Goal: Transaction & Acquisition: Purchase product/service

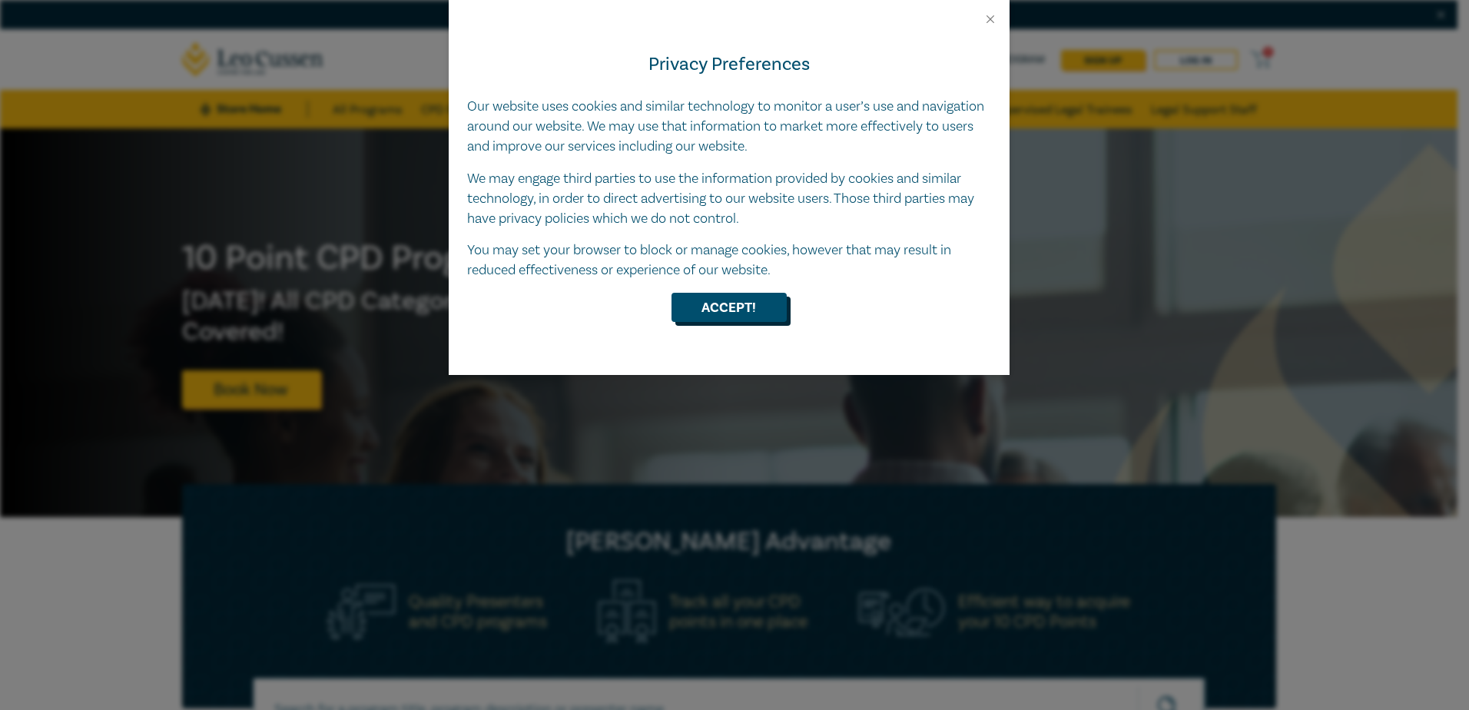
click at [728, 313] on button "Accept!" at bounding box center [728, 307] width 115 height 29
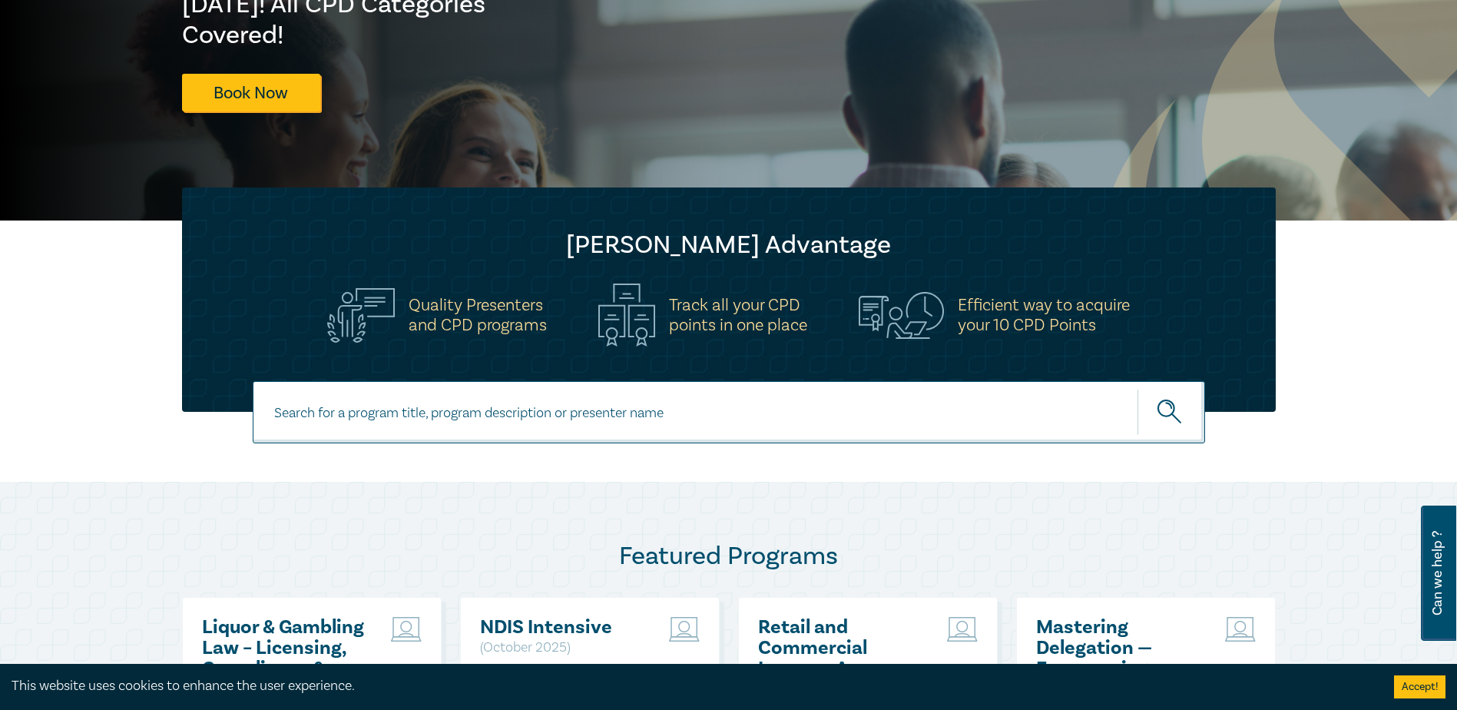
scroll to position [307, 0]
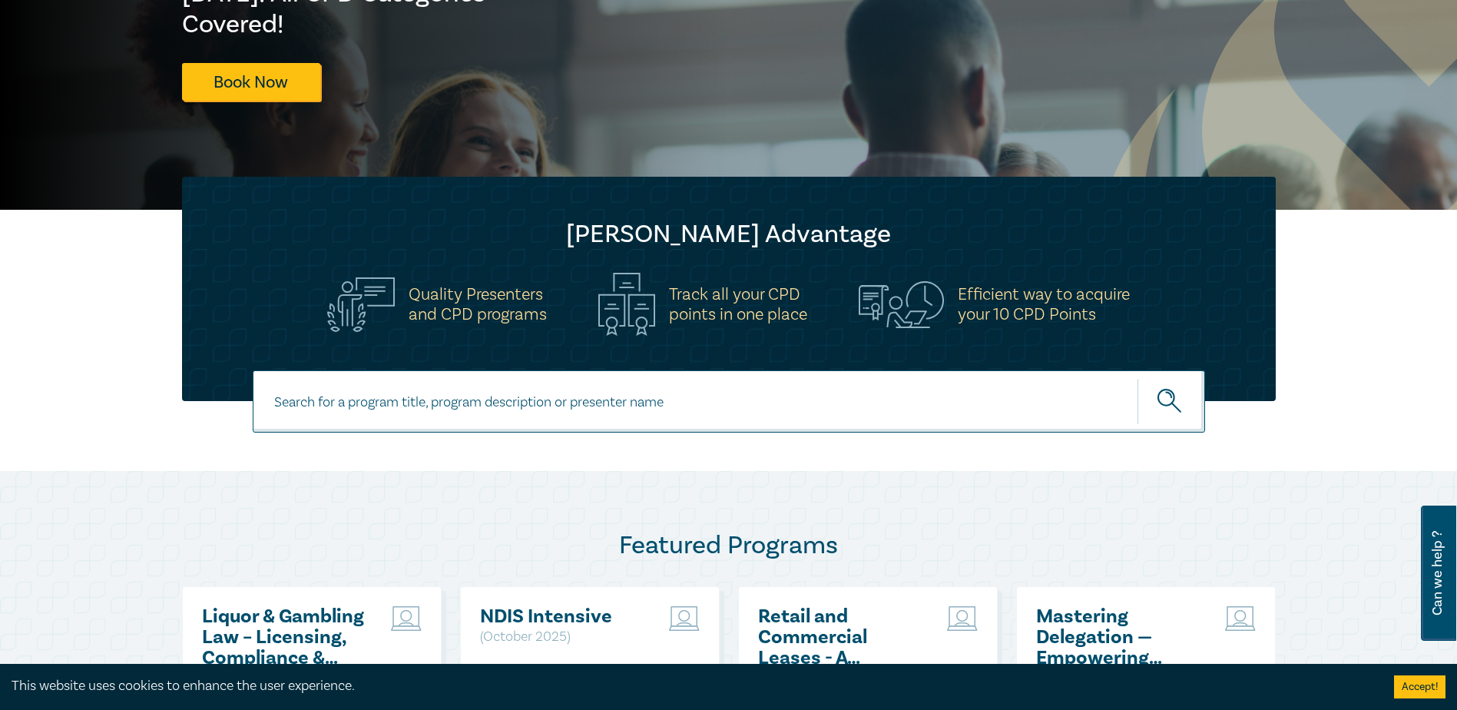
click at [393, 401] on input at bounding box center [729, 401] width 953 height 62
paste input "Solicitors Certificates, Mortgages & Guarantees"
type input "Solicitors Certificates, Mortgages & Guarantees"
click at [1164, 399] on icon "submit" at bounding box center [1171, 402] width 27 height 27
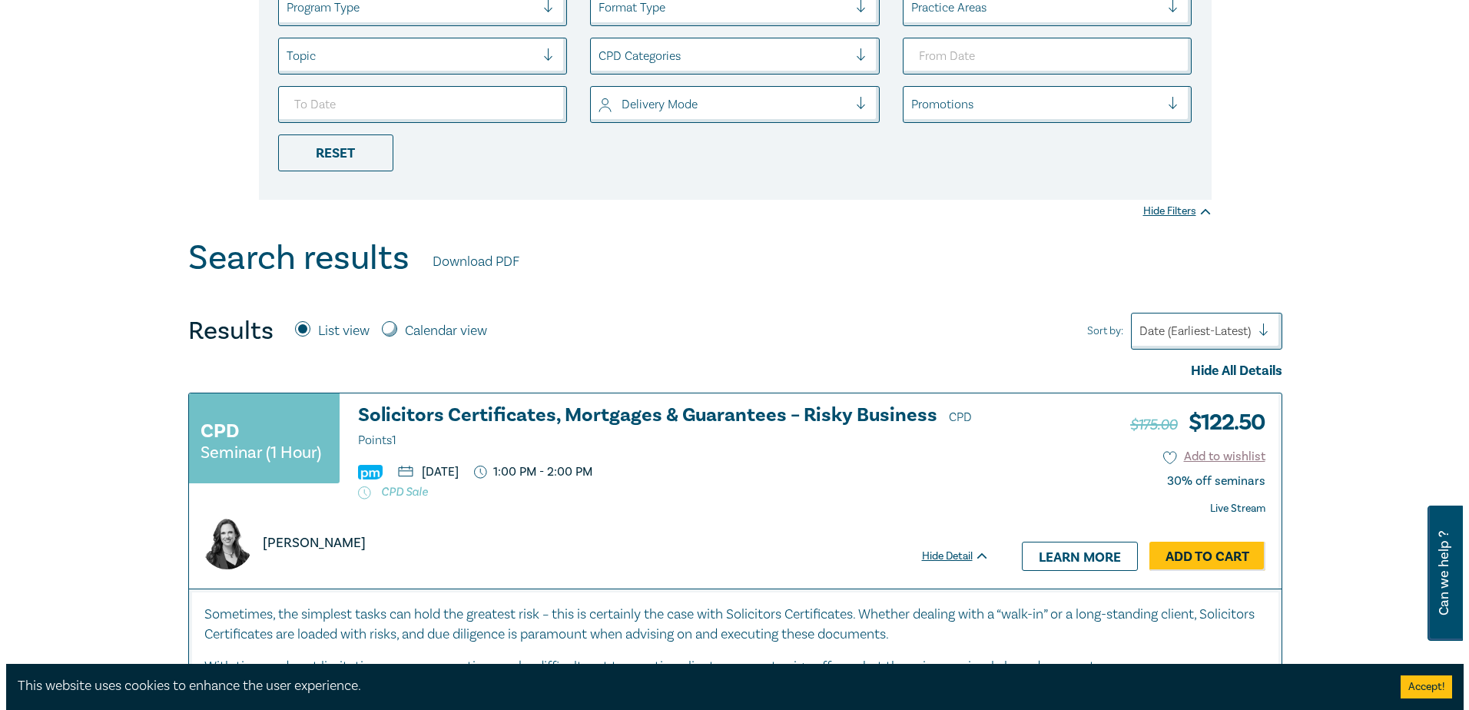
scroll to position [384, 0]
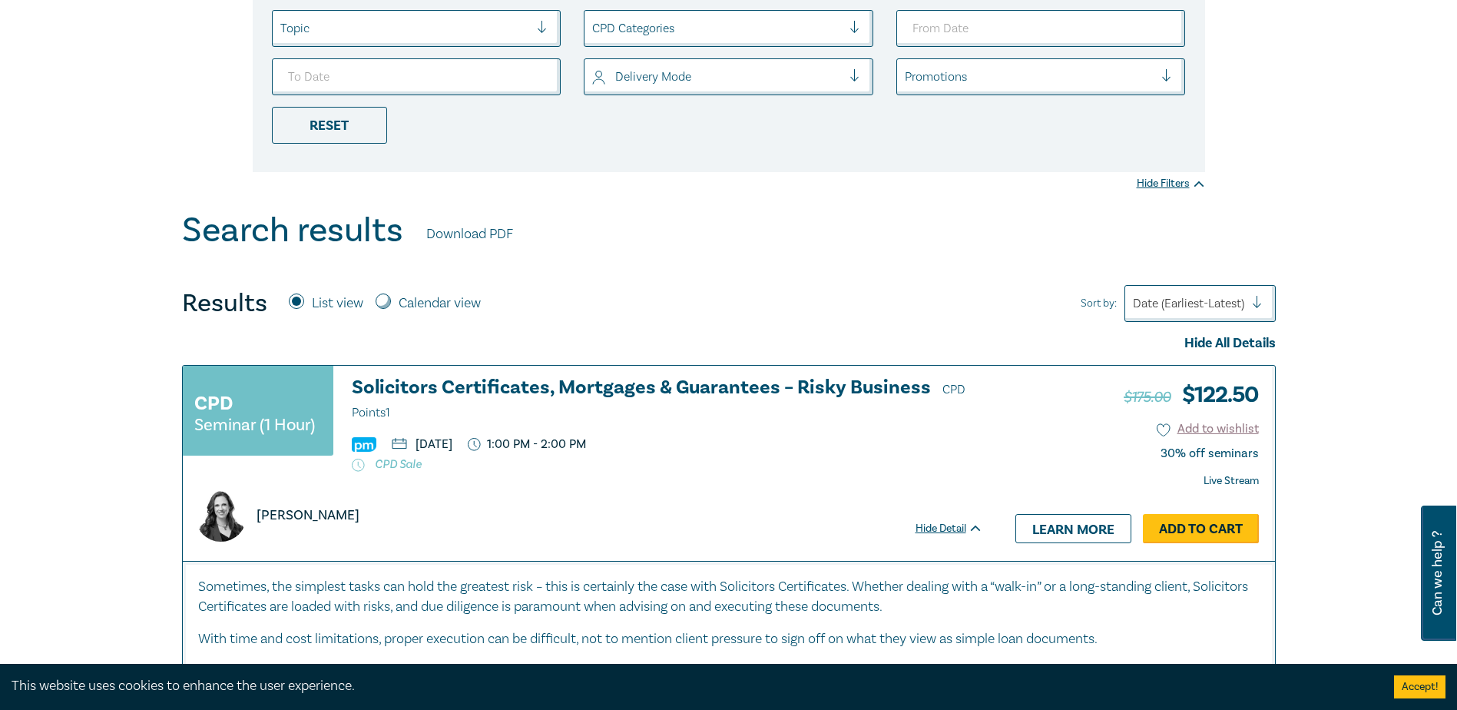
click at [1187, 525] on link "Add to Cart" at bounding box center [1201, 528] width 116 height 29
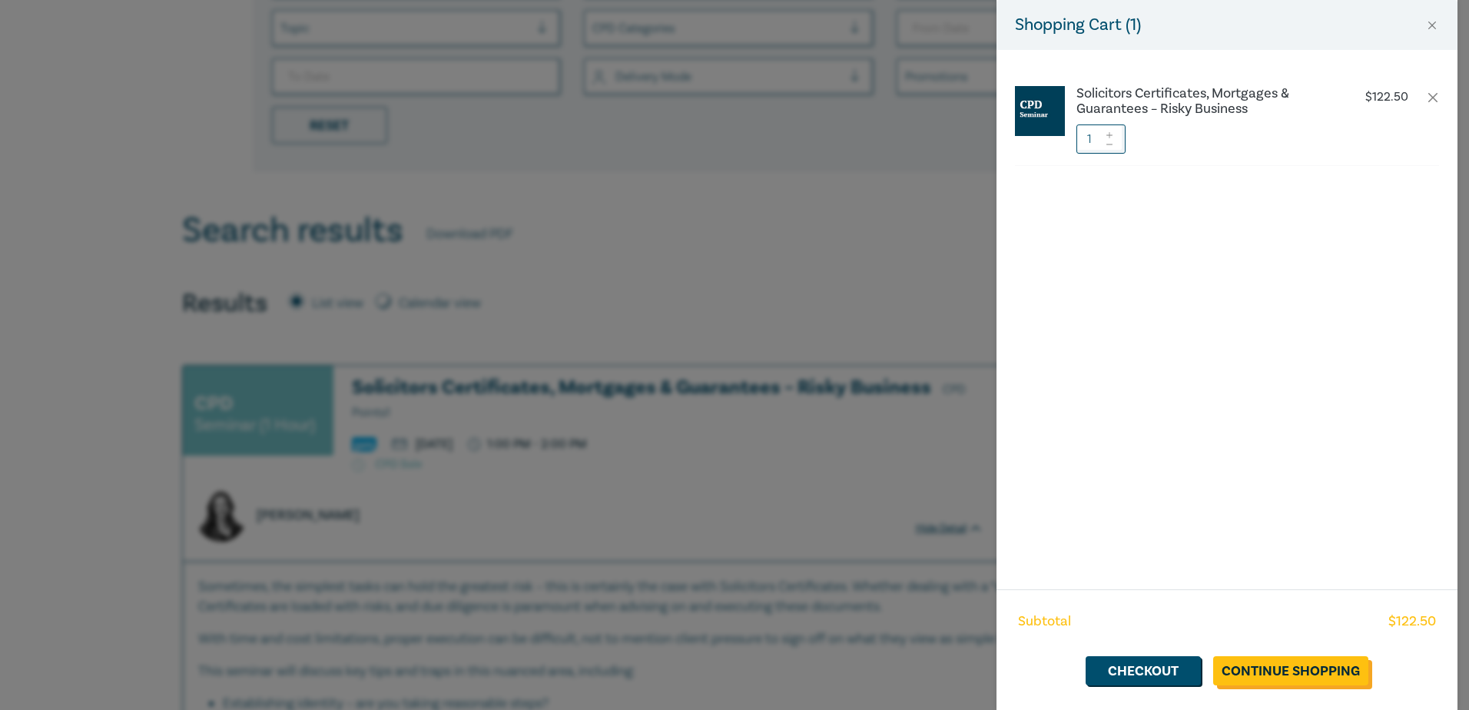
click at [1256, 671] on link "Continue Shopping" at bounding box center [1290, 670] width 155 height 29
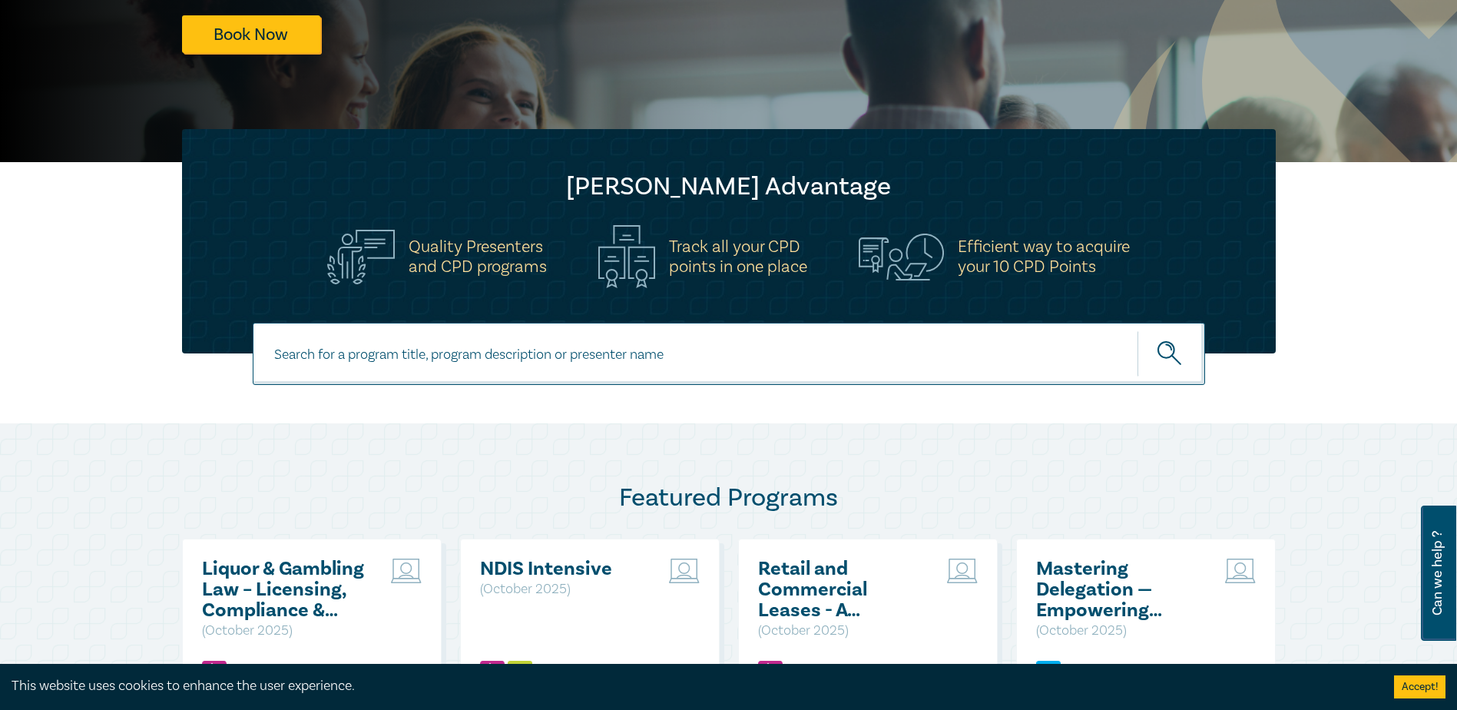
scroll to position [384, 0]
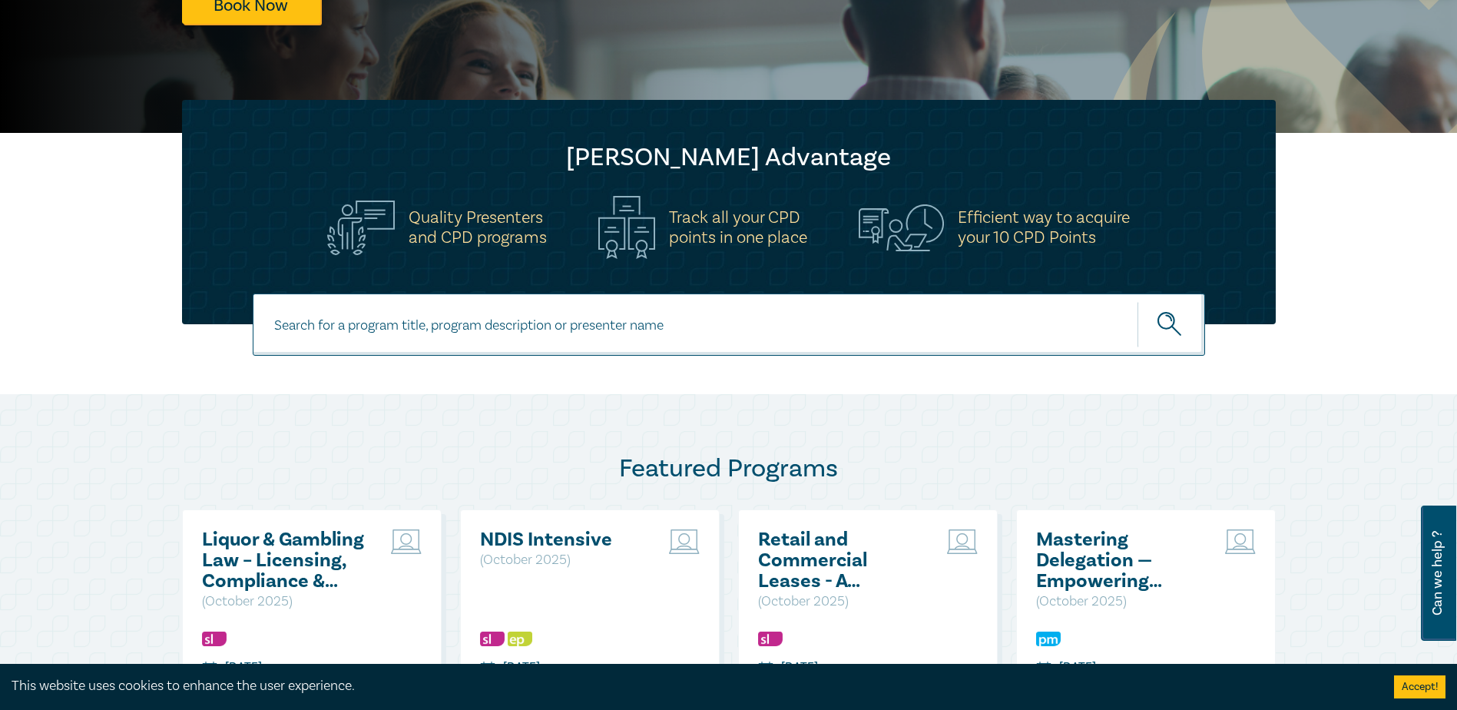
click at [459, 327] on input at bounding box center [729, 324] width 953 height 62
paste input "Contract Law in [DATE] – Penalties, Unfair Terms & Unconscionable Conduct"
type input "Contract Law in [DATE] – Penalties, Unfair Terms & Unconscionable Conduct"
click at [1156, 322] on button "submit" at bounding box center [1172, 324] width 68 height 47
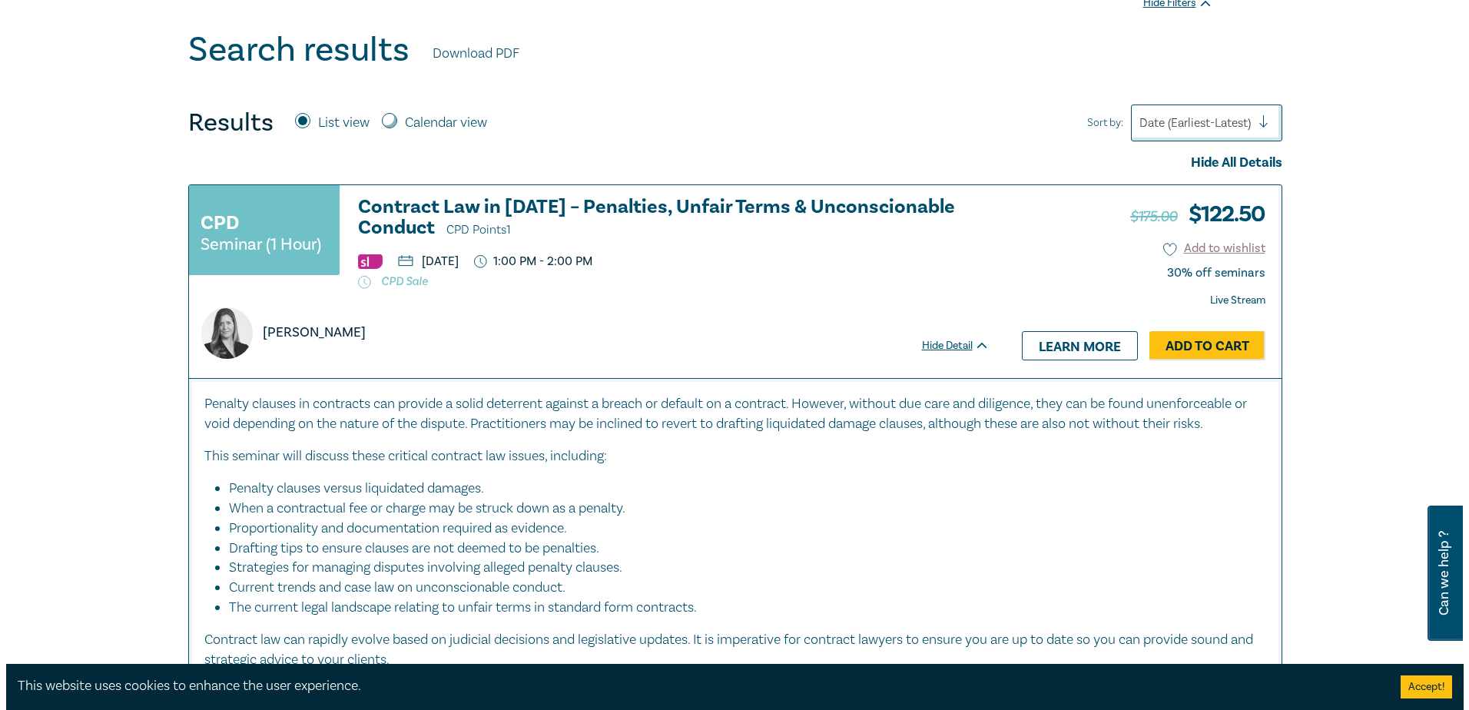
scroll to position [538, 0]
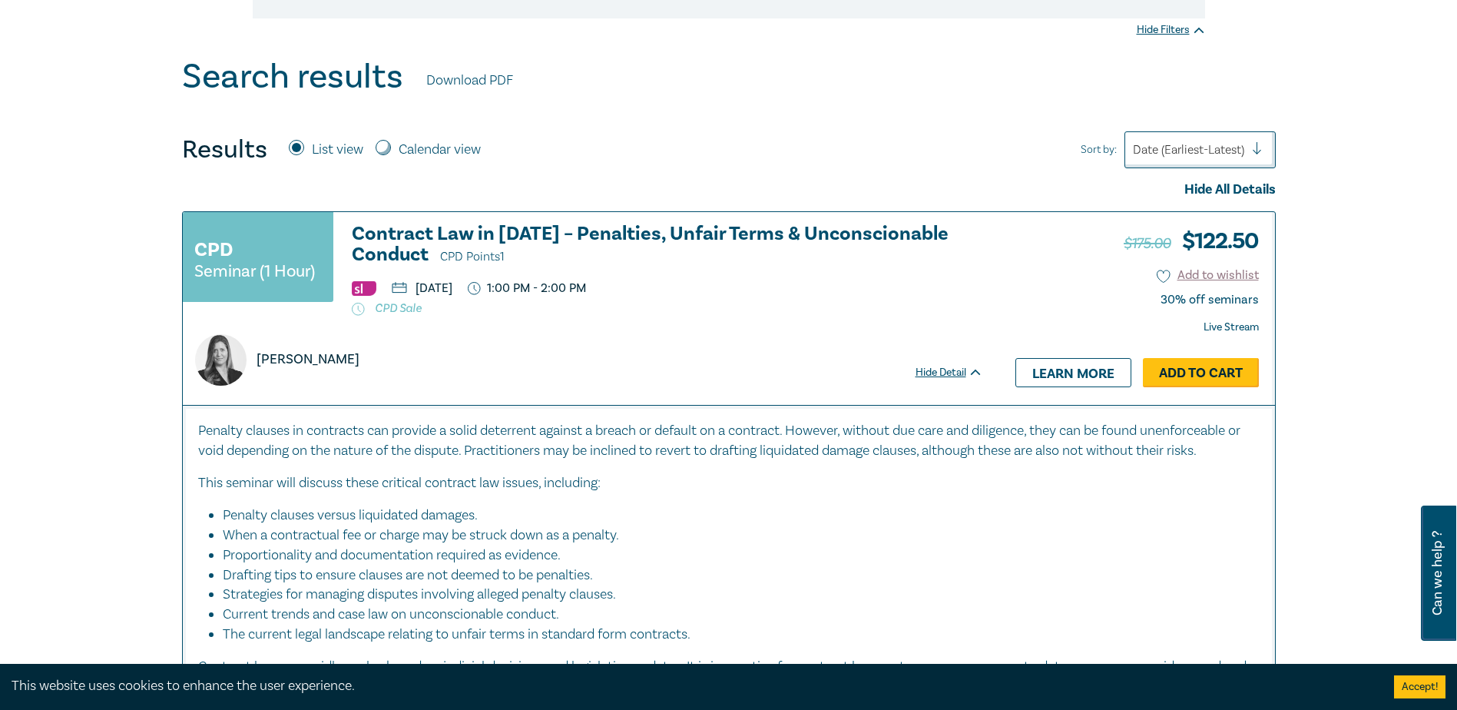
click at [1207, 374] on link "Add to Cart" at bounding box center [1201, 372] width 116 height 29
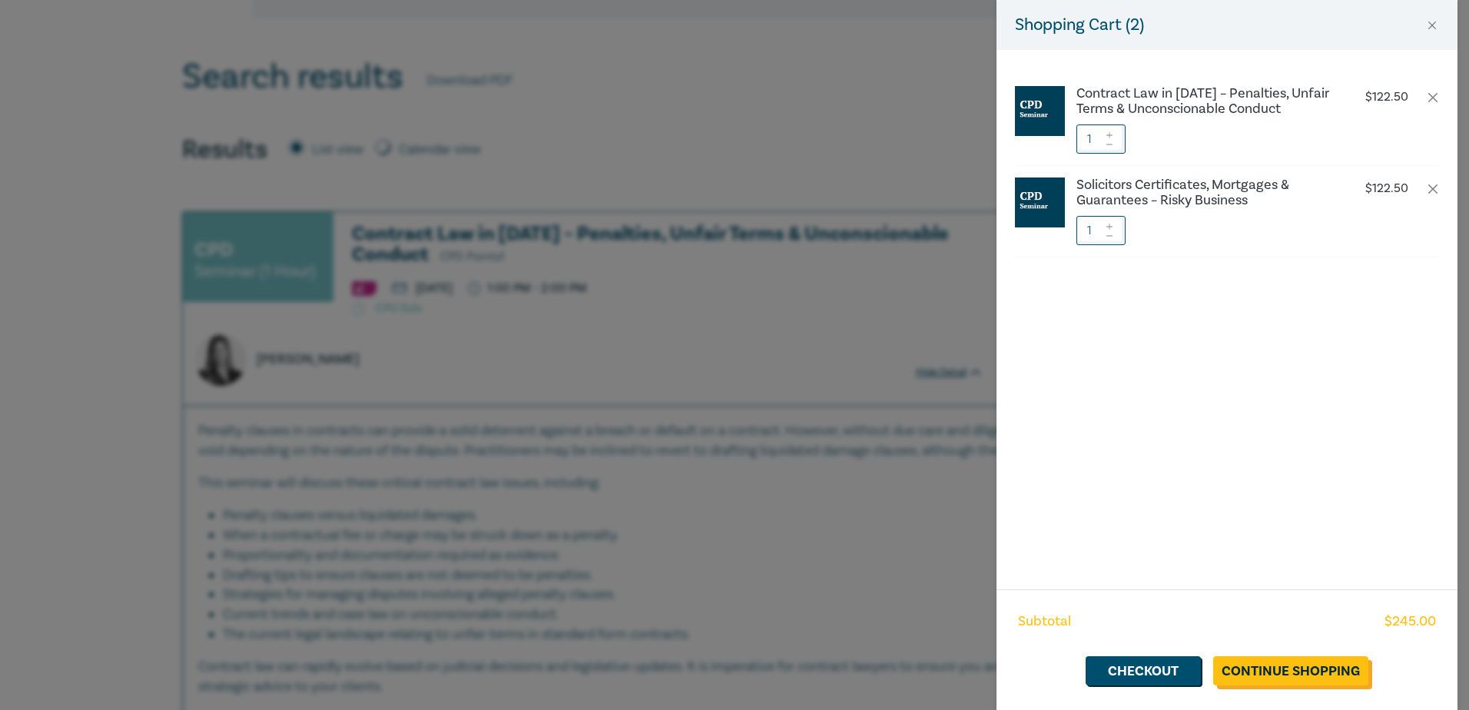
click at [1258, 668] on link "Continue Shopping" at bounding box center [1290, 670] width 155 height 29
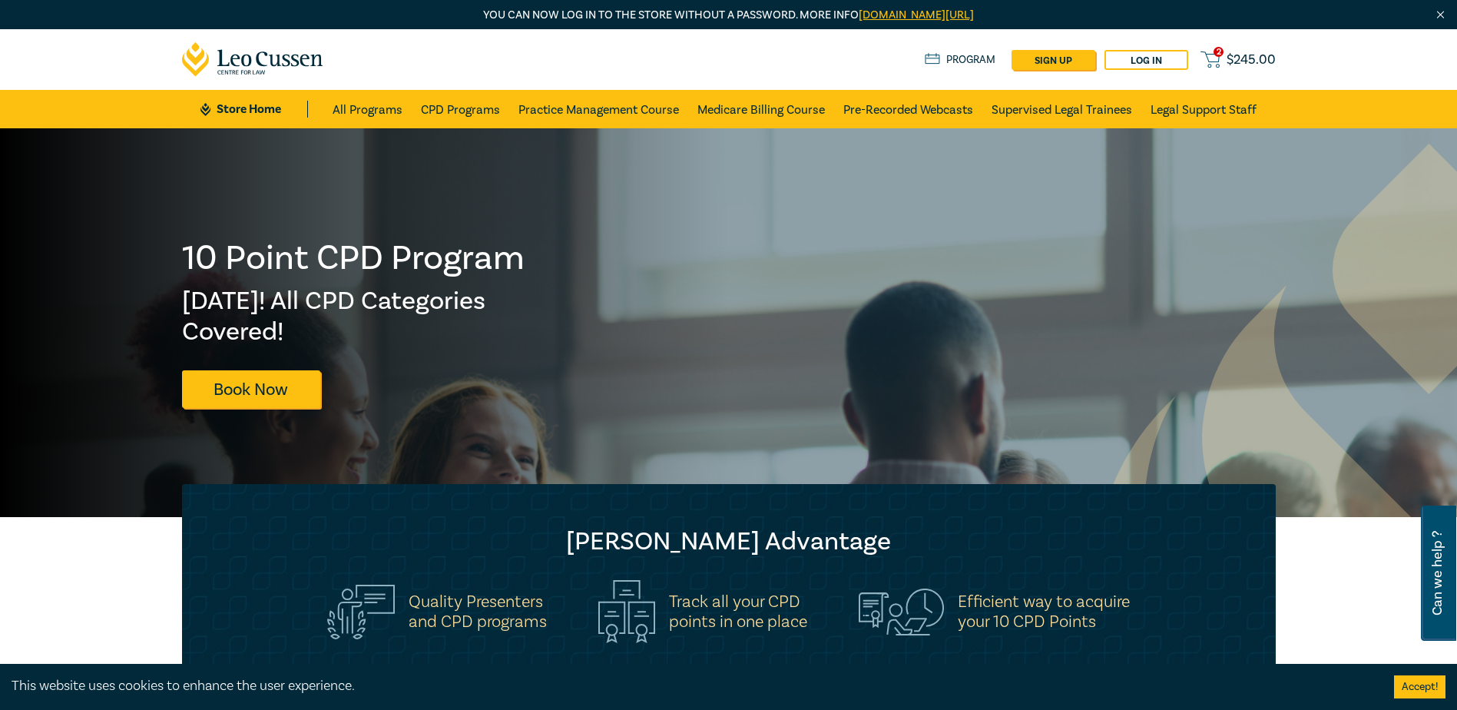
click at [1250, 60] on span "$ 245.00" at bounding box center [1251, 59] width 49 height 17
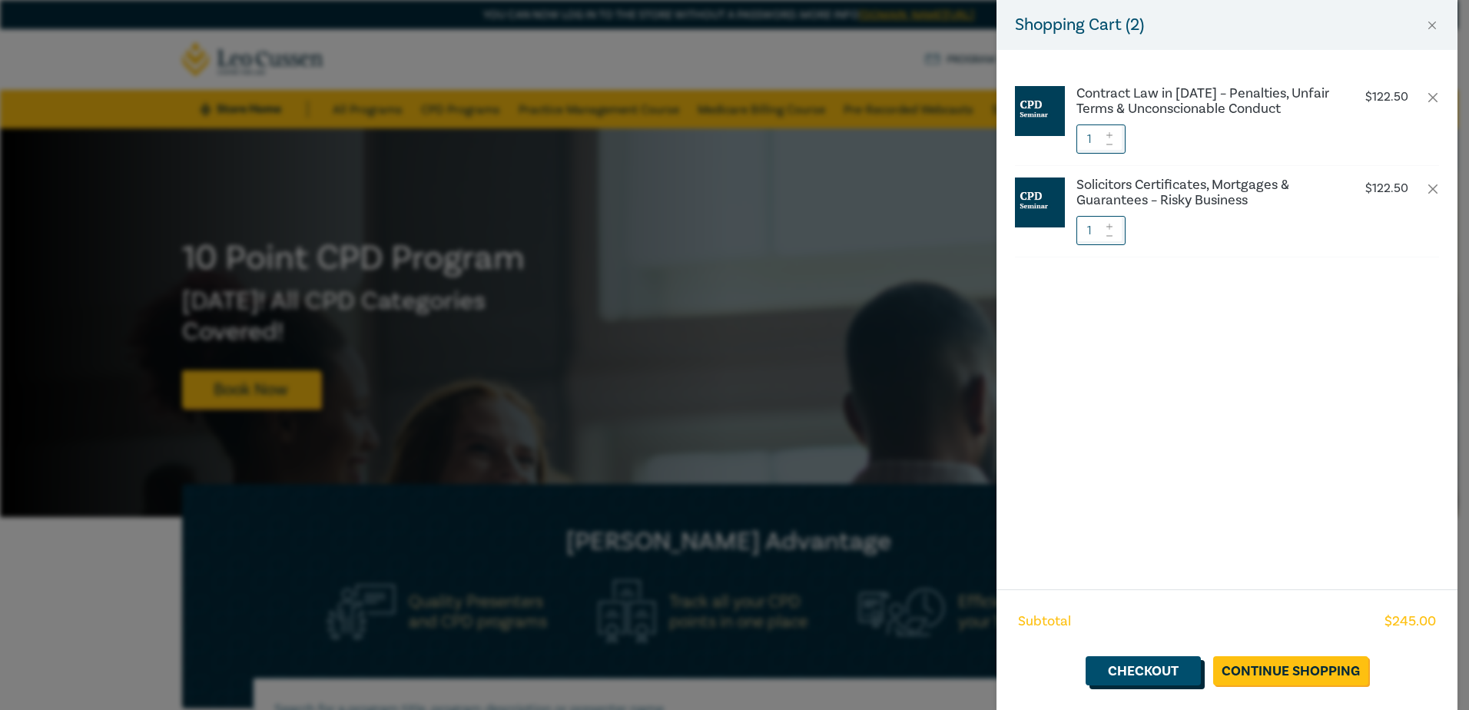
click at [1148, 667] on link "Checkout" at bounding box center [1143, 670] width 115 height 29
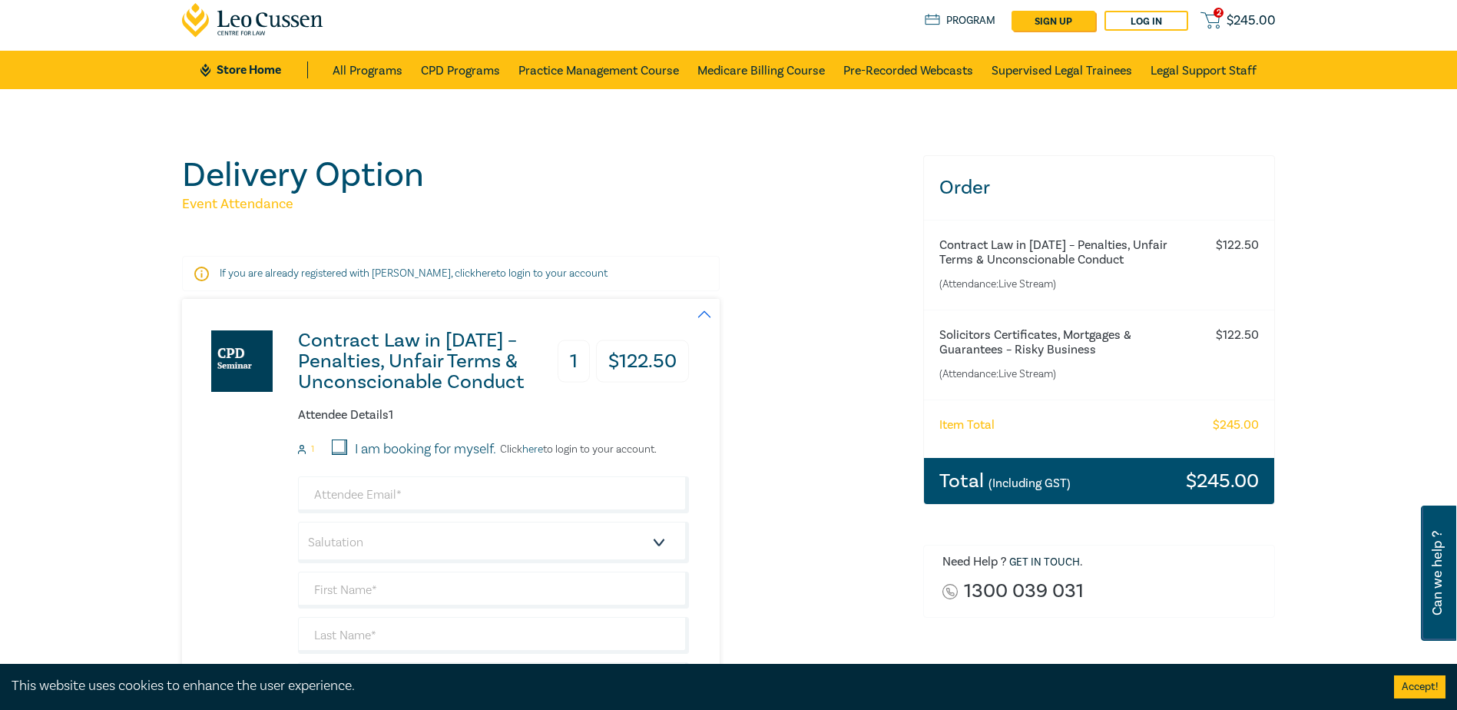
scroll to position [77, 0]
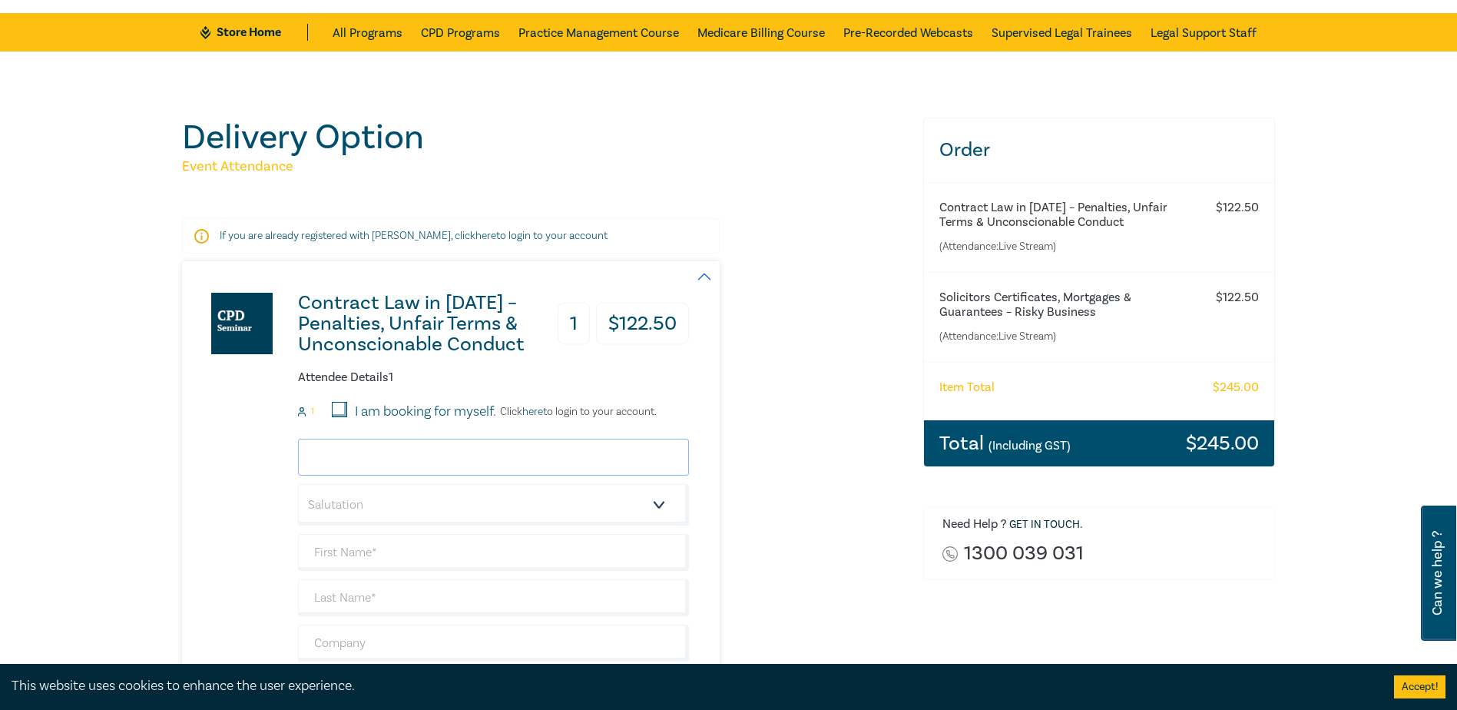
click at [384, 456] on input "email" at bounding box center [493, 457] width 391 height 37
click at [346, 456] on input "mwirr@findlays.com.au" at bounding box center [493, 457] width 391 height 37
type input "mwitt@findlays.com.au"
click at [353, 502] on select "Salutation Mr. Mrs. Ms. Miss Dr. Prof. Other" at bounding box center [493, 504] width 391 height 41
select select "Mr."
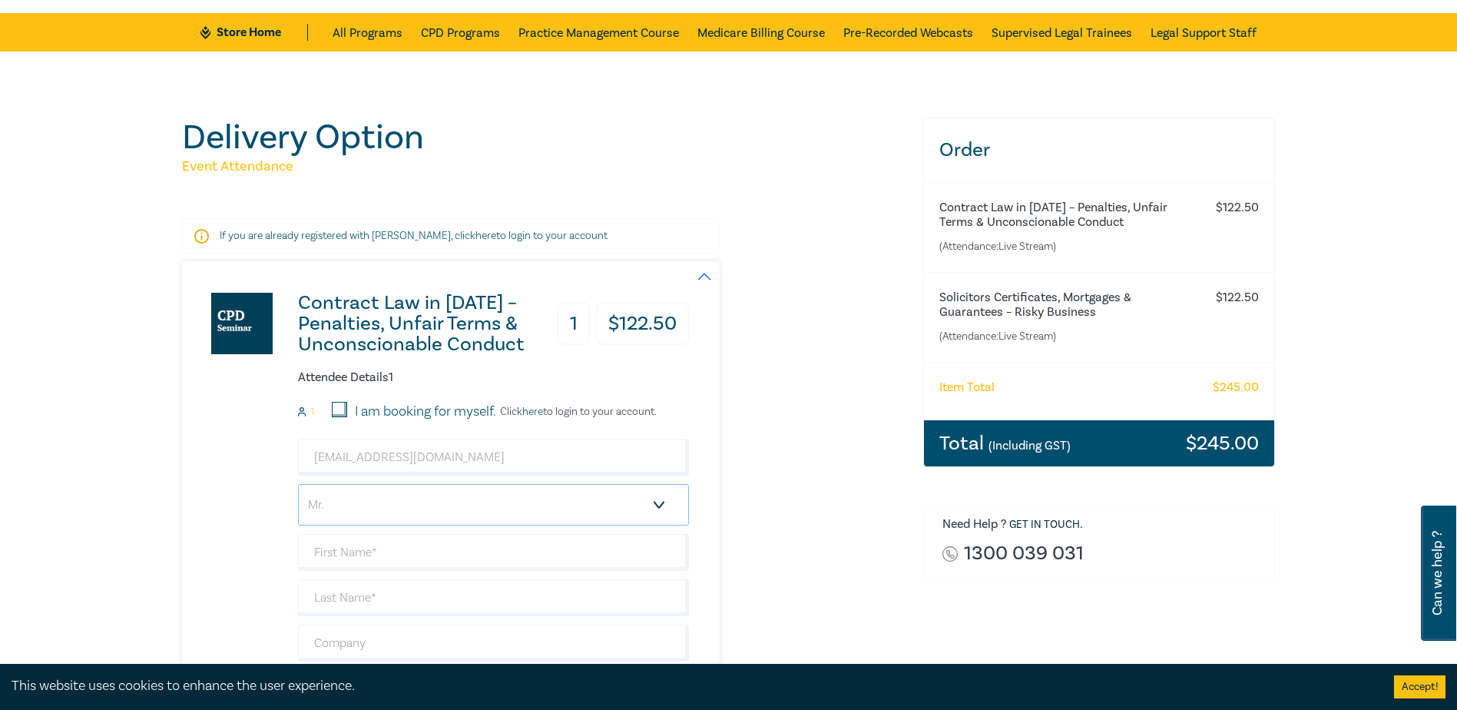
click at [298, 484] on select "Salutation Mr. Mrs. Ms. Miss Dr. Prof. Other" at bounding box center [493, 504] width 391 height 41
click at [362, 551] on input "text" at bounding box center [493, 552] width 391 height 37
type input "[PERSON_NAME]"
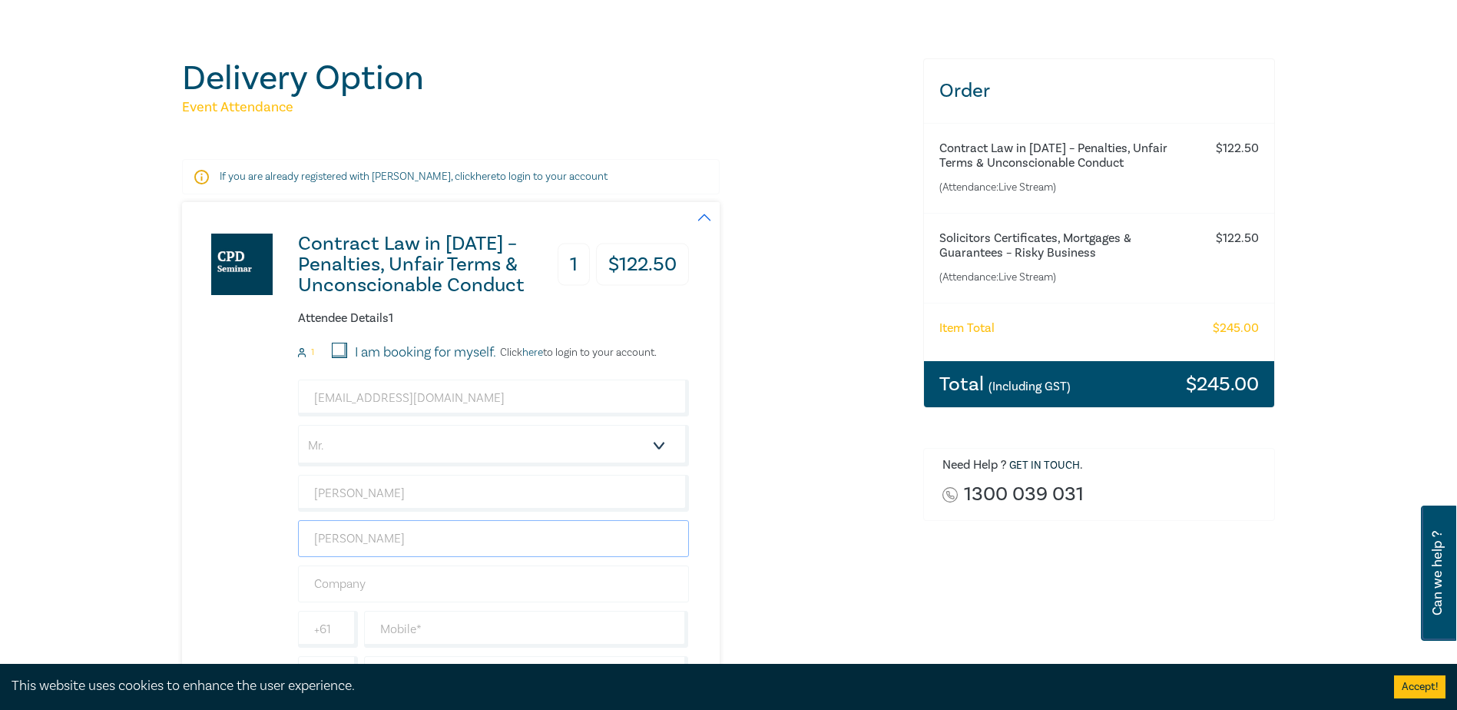
scroll to position [307, 0]
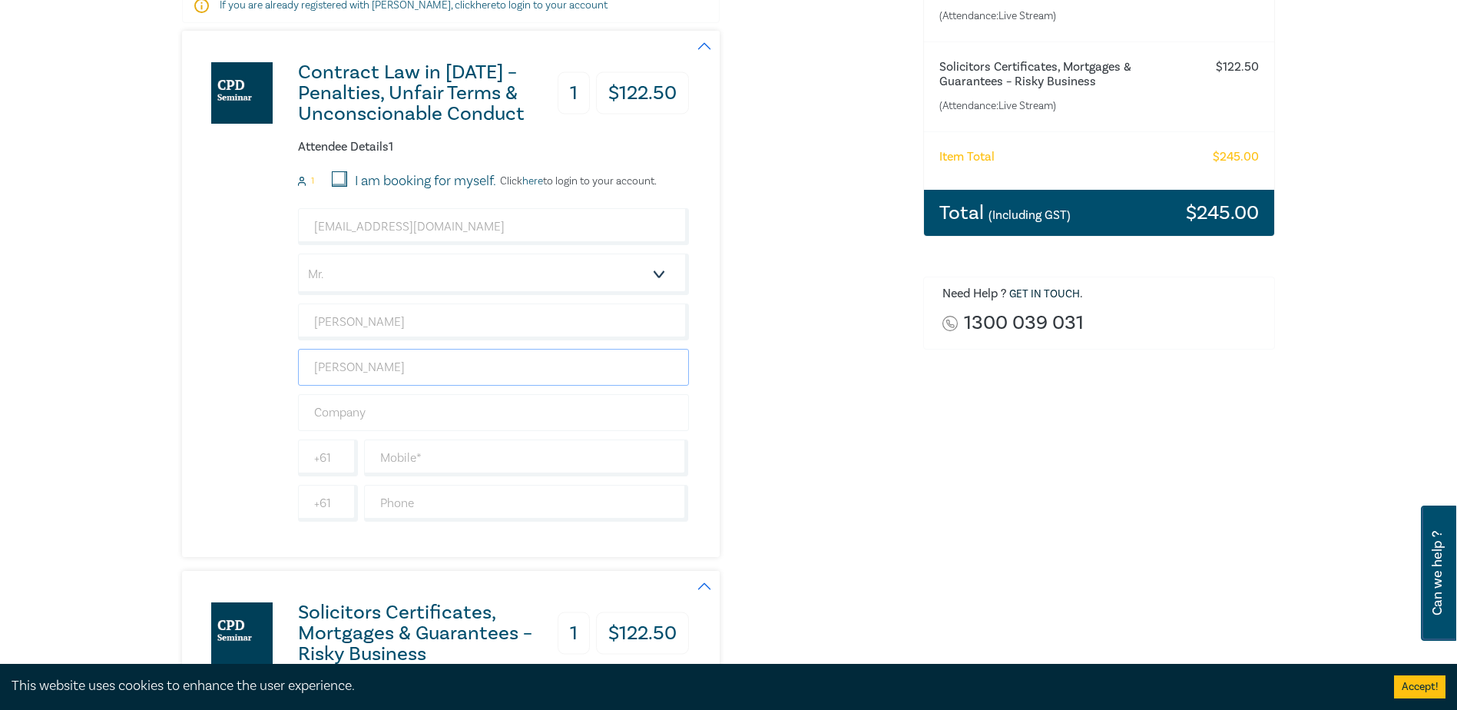
type input "[PERSON_NAME]"
click at [390, 408] on input "text" at bounding box center [493, 412] width 391 height 37
type input "Findlay [PERSON_NAME]"
click at [413, 459] on input "text" at bounding box center [526, 457] width 325 height 37
click at [383, 459] on input "text" at bounding box center [526, 457] width 325 height 37
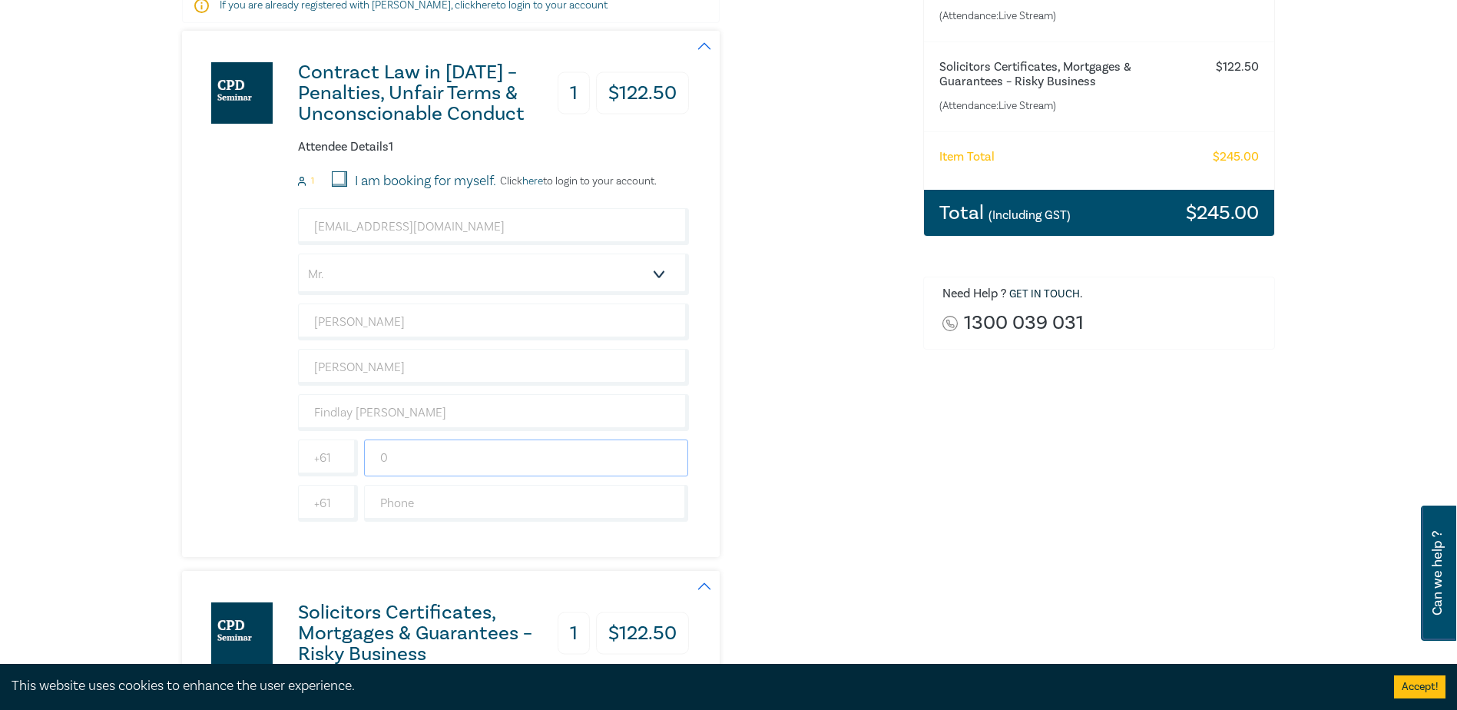
paste input "419 397 094"
type input "0419 397 094"
click at [393, 498] on input "text" at bounding box center [526, 503] width 325 height 37
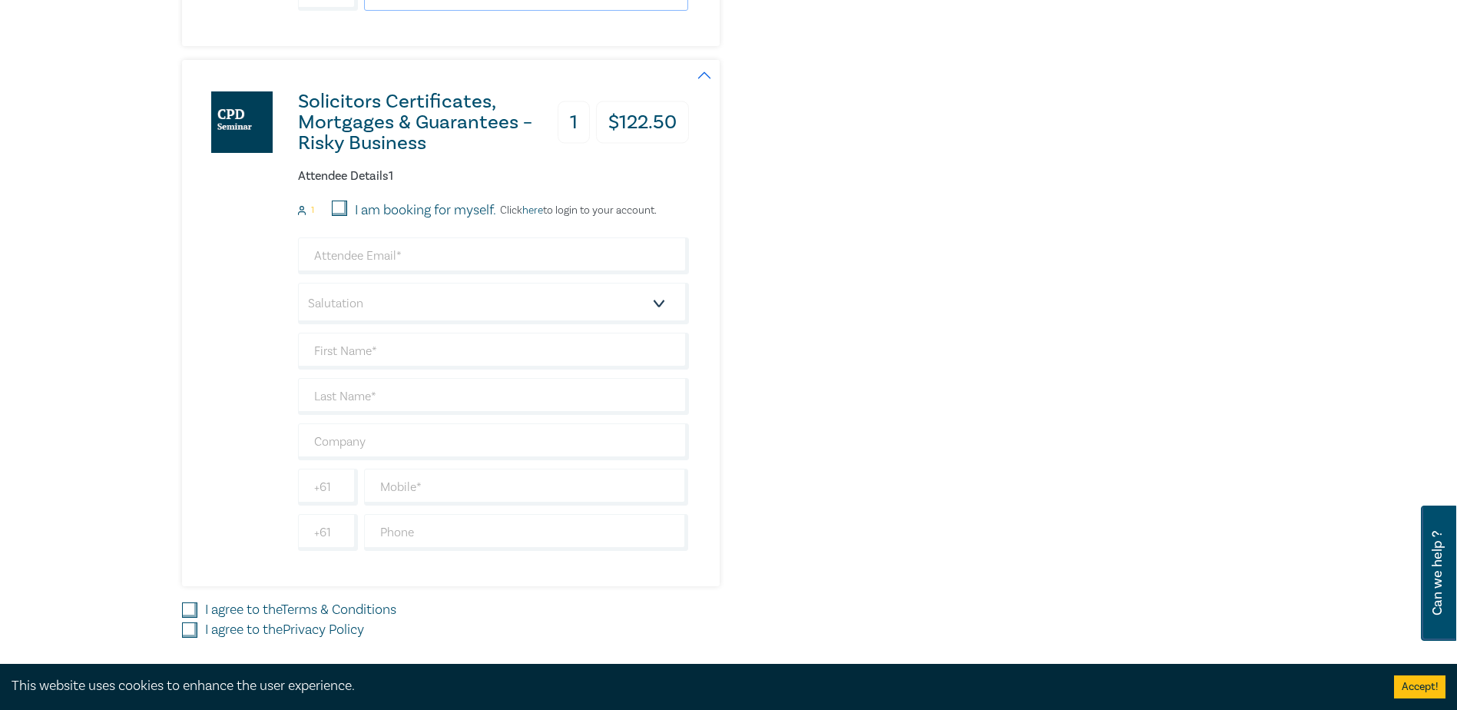
scroll to position [845, 0]
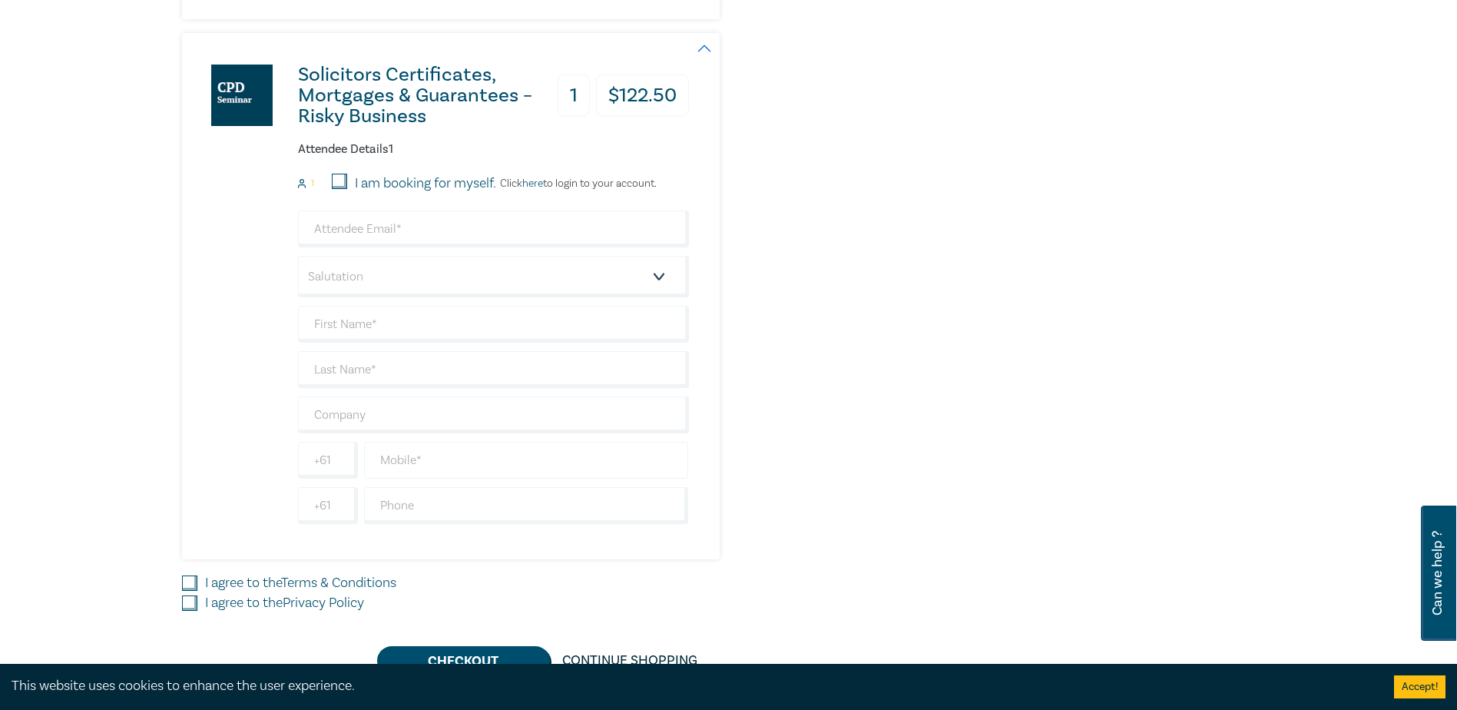
type input "03 9827 3111"
click at [398, 456] on input "text" at bounding box center [526, 460] width 325 height 37
paste input "419 397 094"
type input "0419 397 094"
drag, startPoint x: 383, startPoint y: 500, endPoint x: 396, endPoint y: 463, distance: 39.1
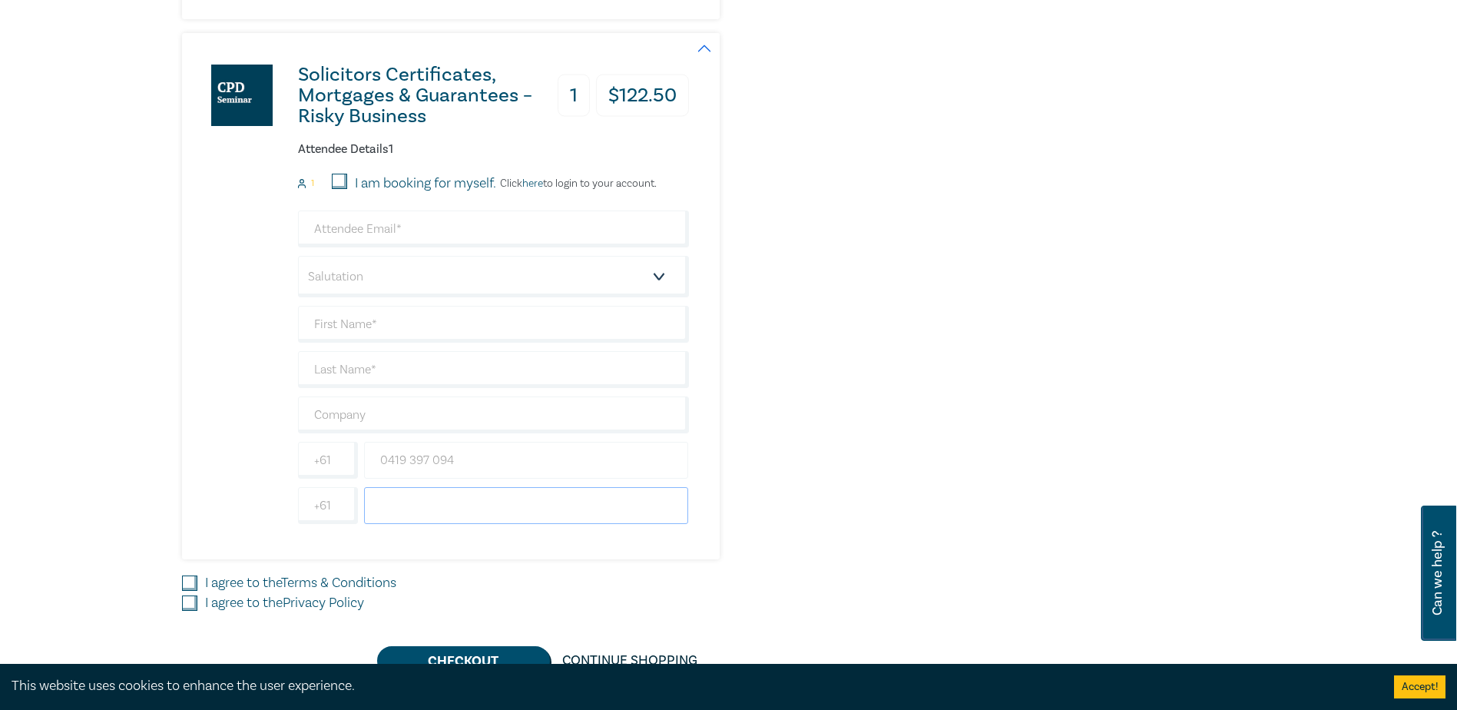
click at [393, 485] on div "Salutation Mr. Mrs. Ms. Miss Dr. Prof. Other +61 0419 397 094 +61 Dietary requi…" at bounding box center [493, 367] width 391 height 313
type input "03 9827 3111"
click at [435, 224] on input "email" at bounding box center [493, 229] width 391 height 37
type input "mwitt@findlays.com.au"
click at [409, 278] on select "Salutation Mr. Mrs. Ms. Miss Dr. Prof. Other" at bounding box center [493, 276] width 391 height 41
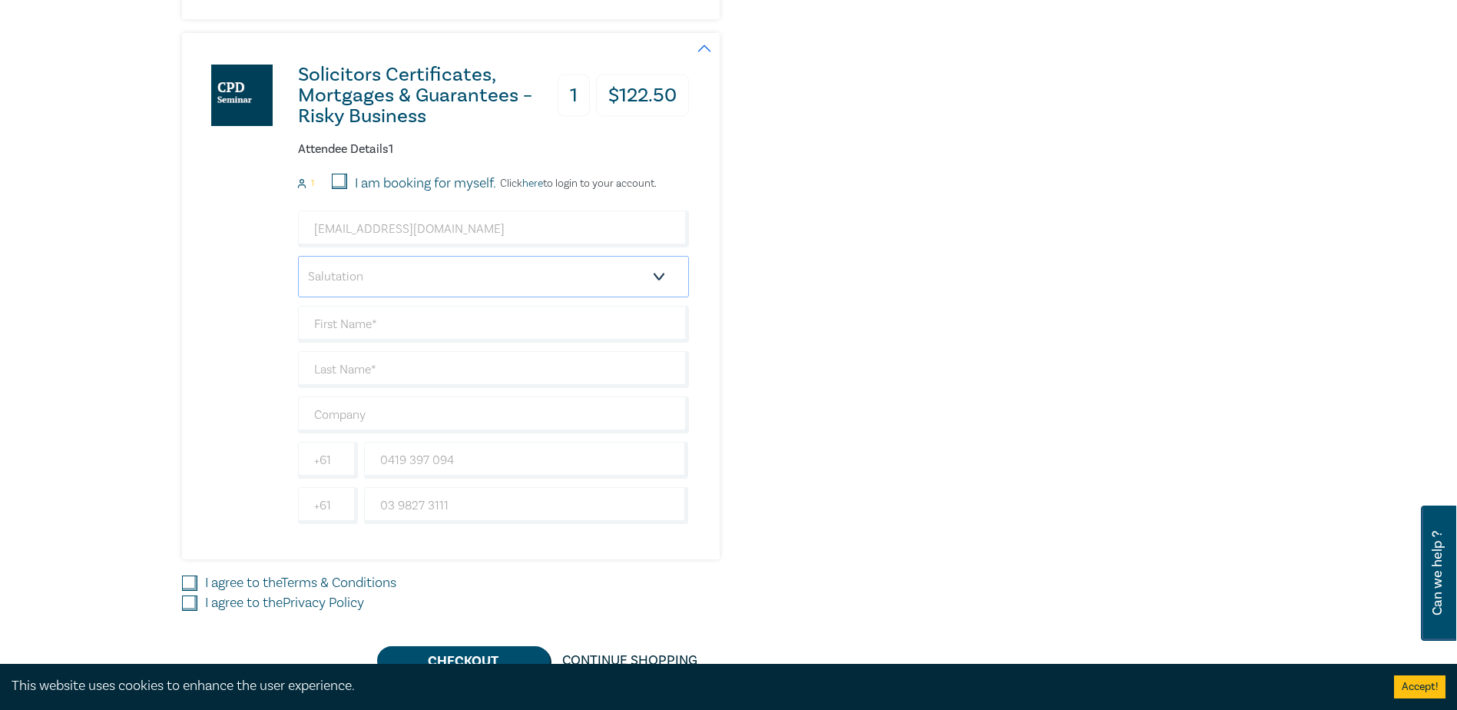
select select "Mr."
click at [298, 256] on select "Salutation Mr. Mrs. Ms. Miss Dr. Prof. Other" at bounding box center [493, 276] width 391 height 41
click at [353, 323] on input "text" at bounding box center [493, 324] width 391 height 37
type input "[PERSON_NAME]"
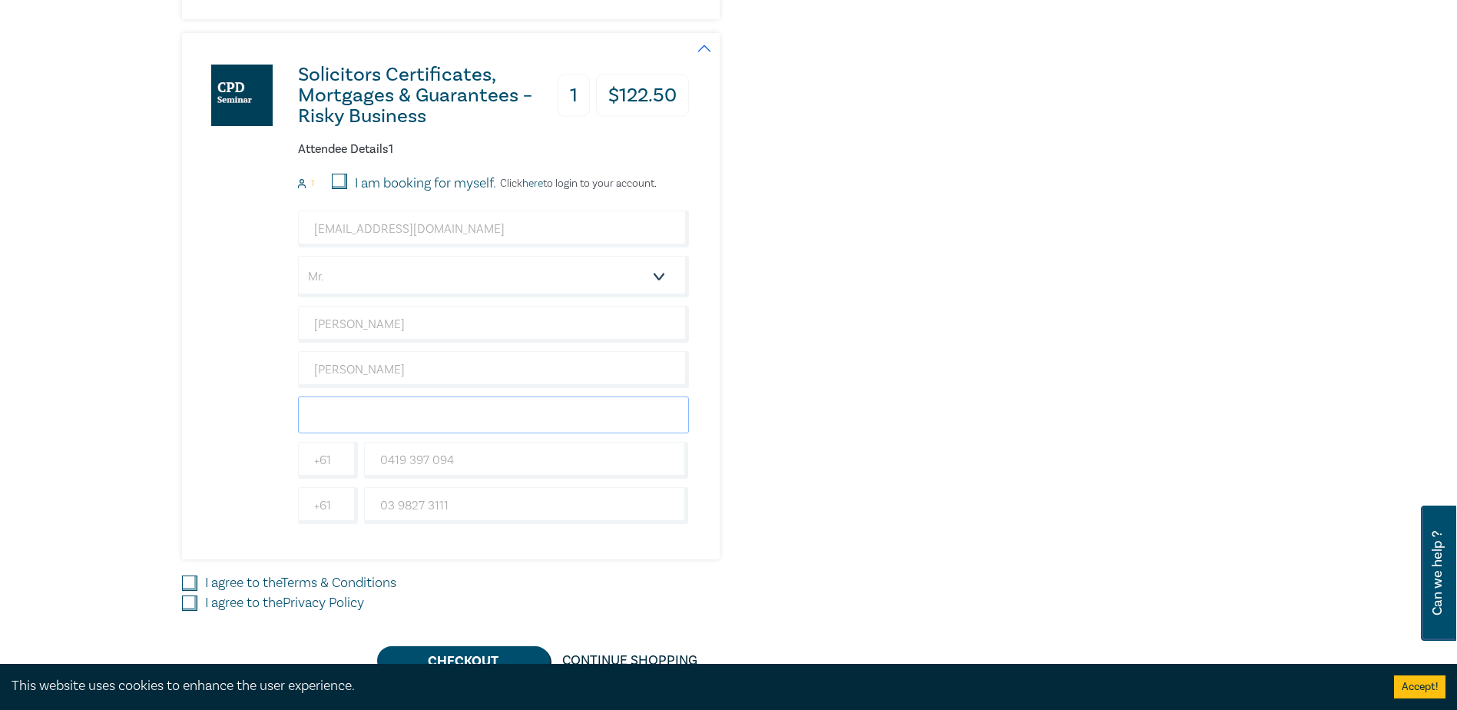
click at [340, 417] on input "text" at bounding box center [493, 414] width 391 height 37
type input "Findlay [PERSON_NAME]"
click at [196, 583] on input "I agree to the Terms & Conditions" at bounding box center [189, 582] width 15 height 15
checkbox input "true"
click at [193, 605] on input "I agree to the Privacy Policy" at bounding box center [189, 602] width 15 height 15
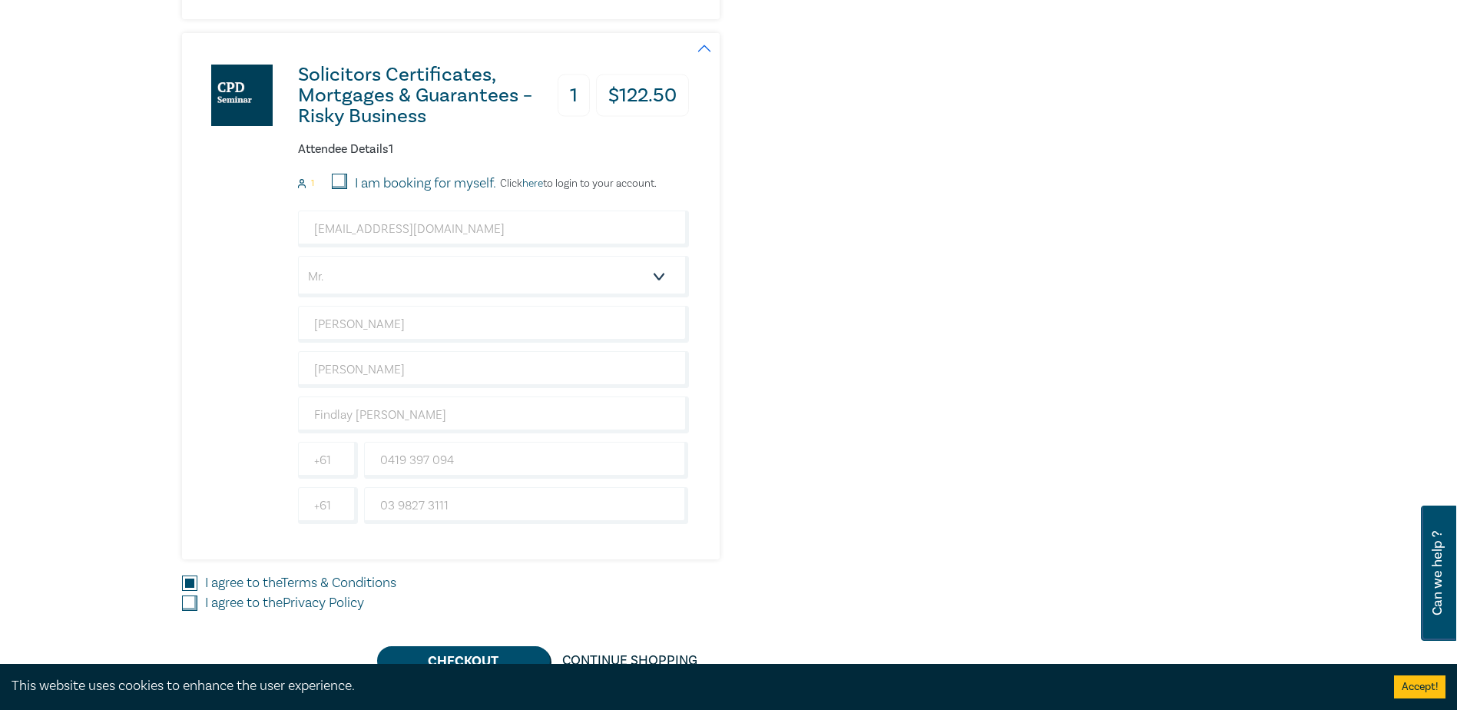
checkbox input "true"
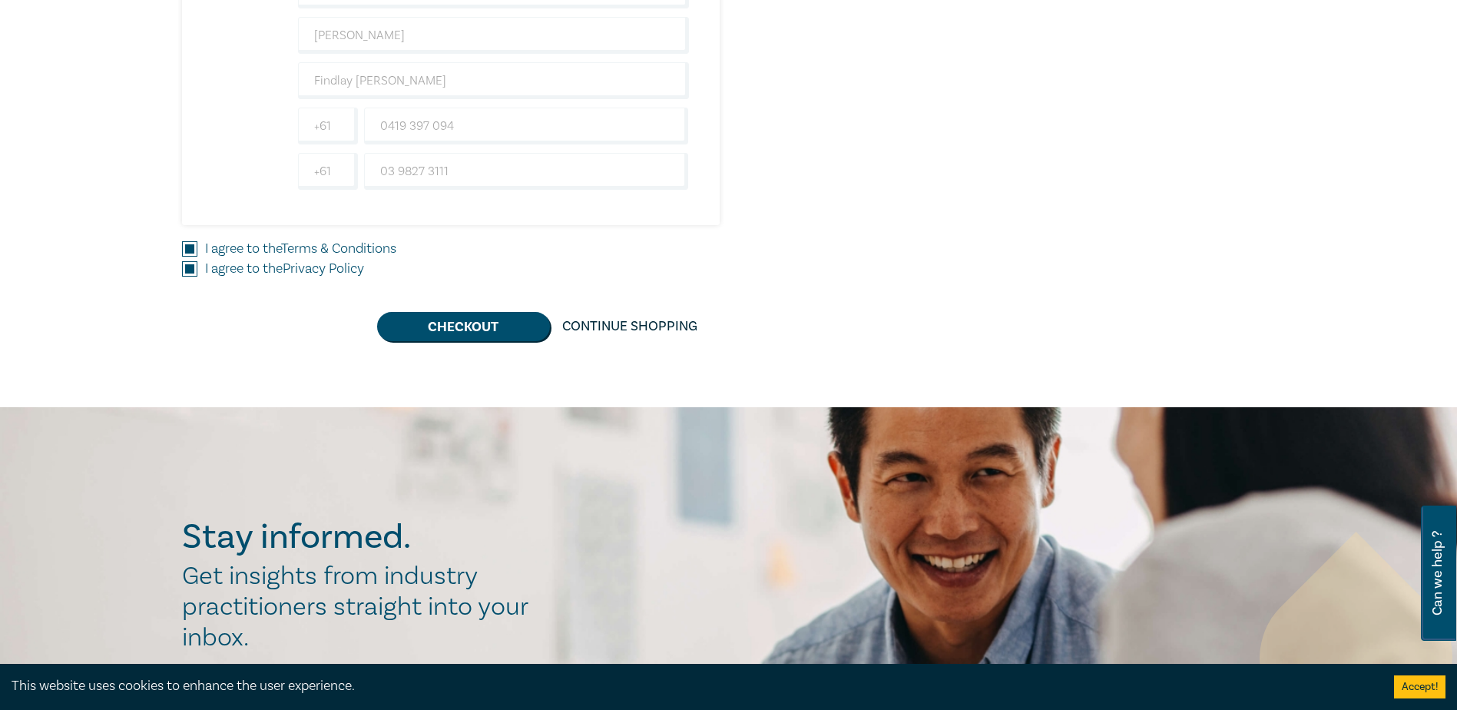
scroll to position [1229, 0]
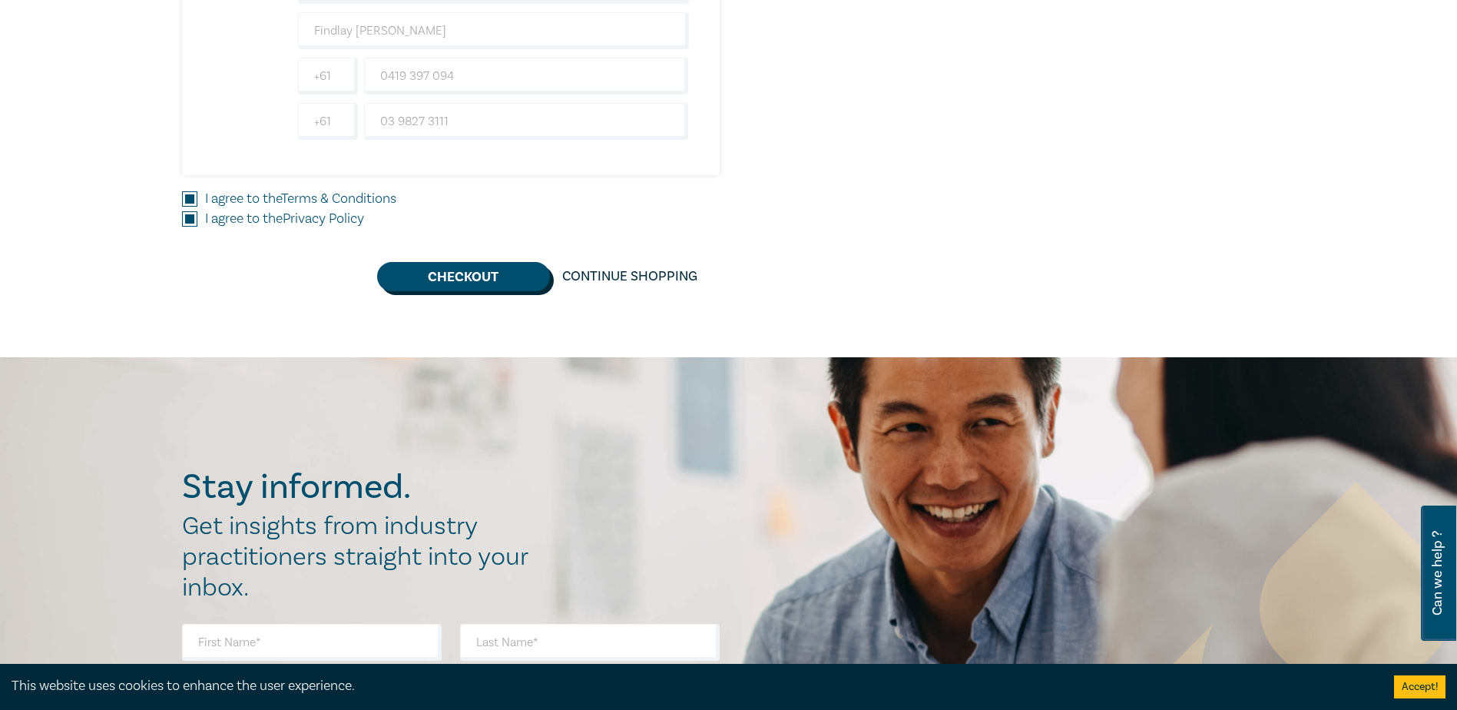
click at [456, 280] on button "Checkout" at bounding box center [463, 276] width 173 height 29
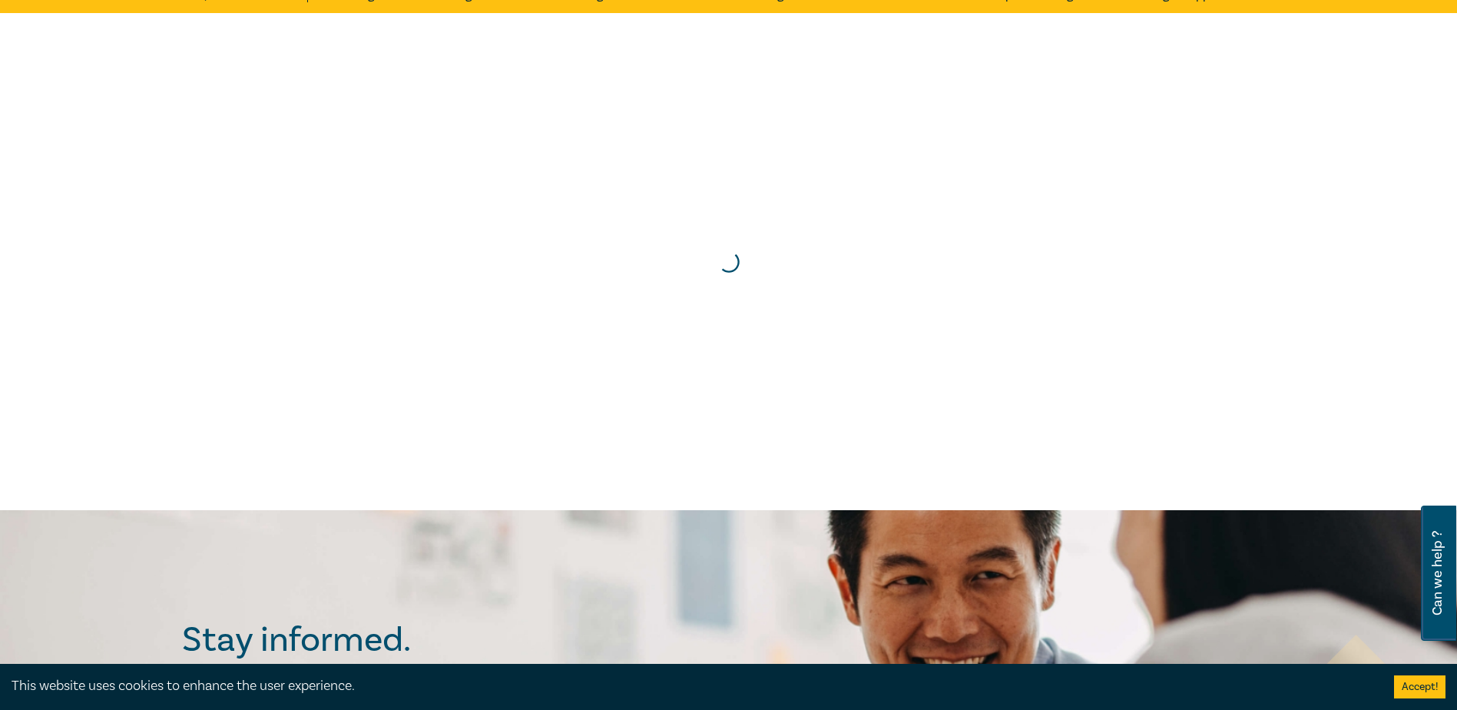
scroll to position [0, 0]
